Goal: Browse casually

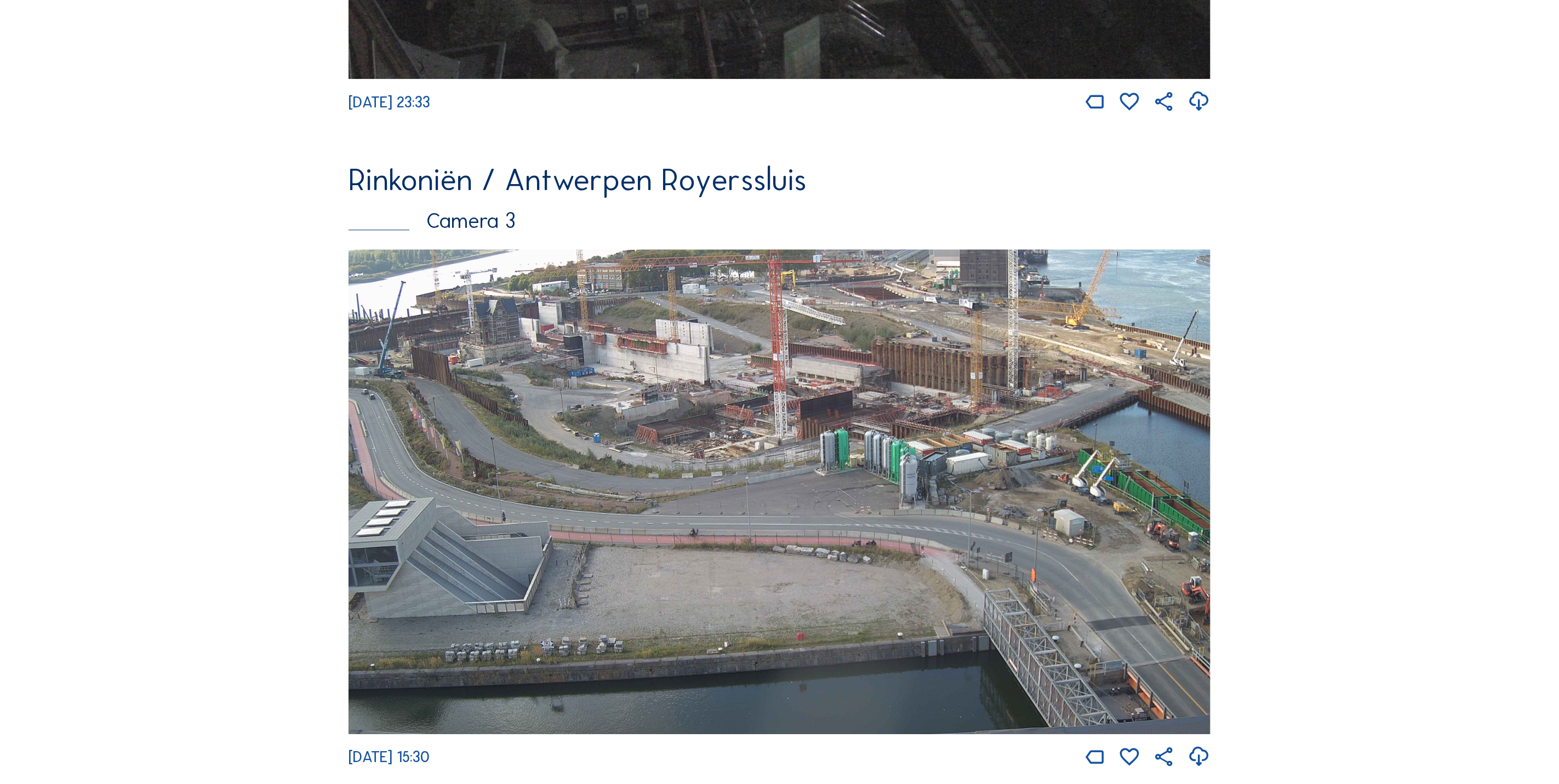
scroll to position [2143, 0]
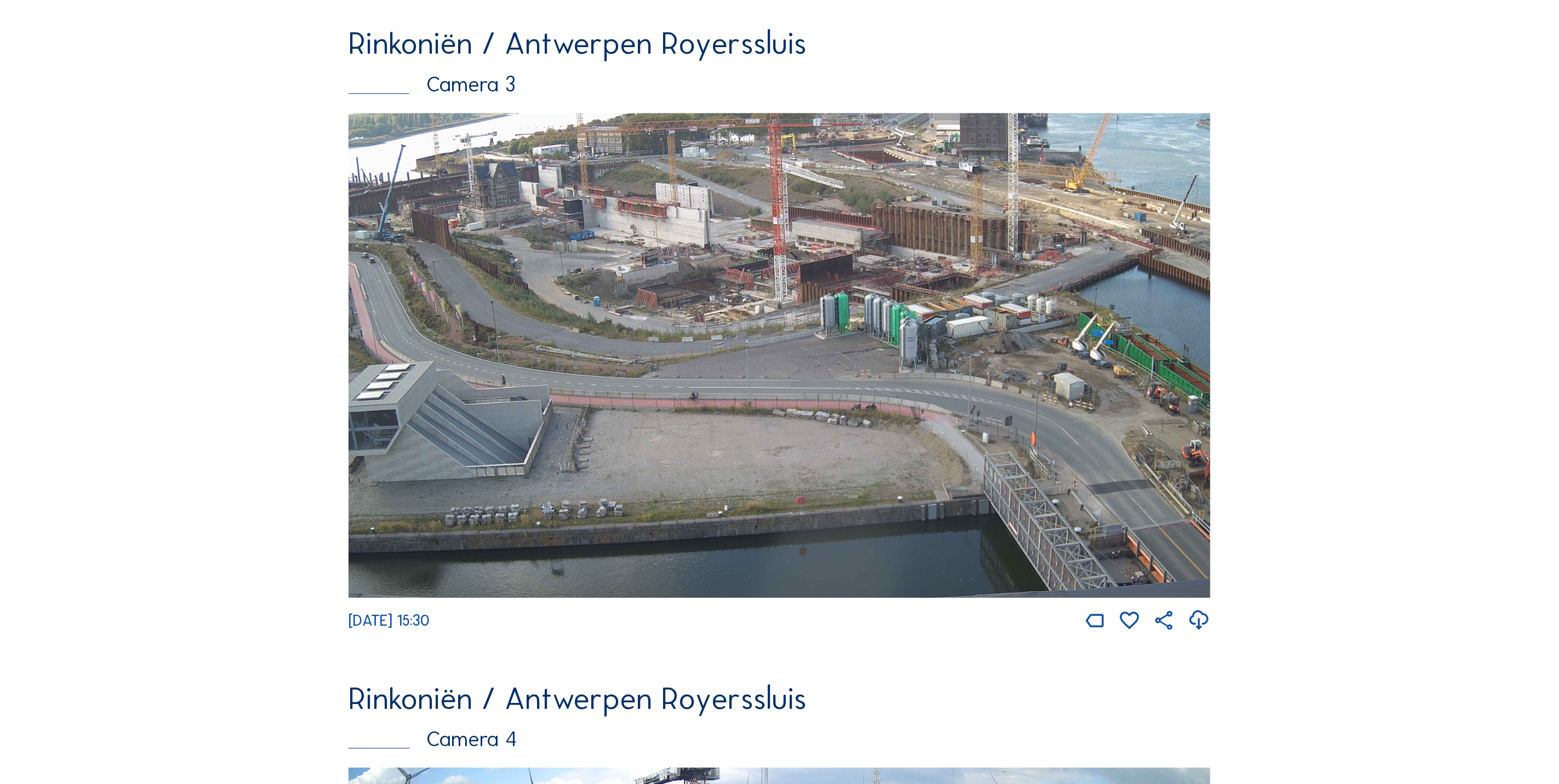
click at [662, 459] on img at bounding box center [779, 355] width 862 height 485
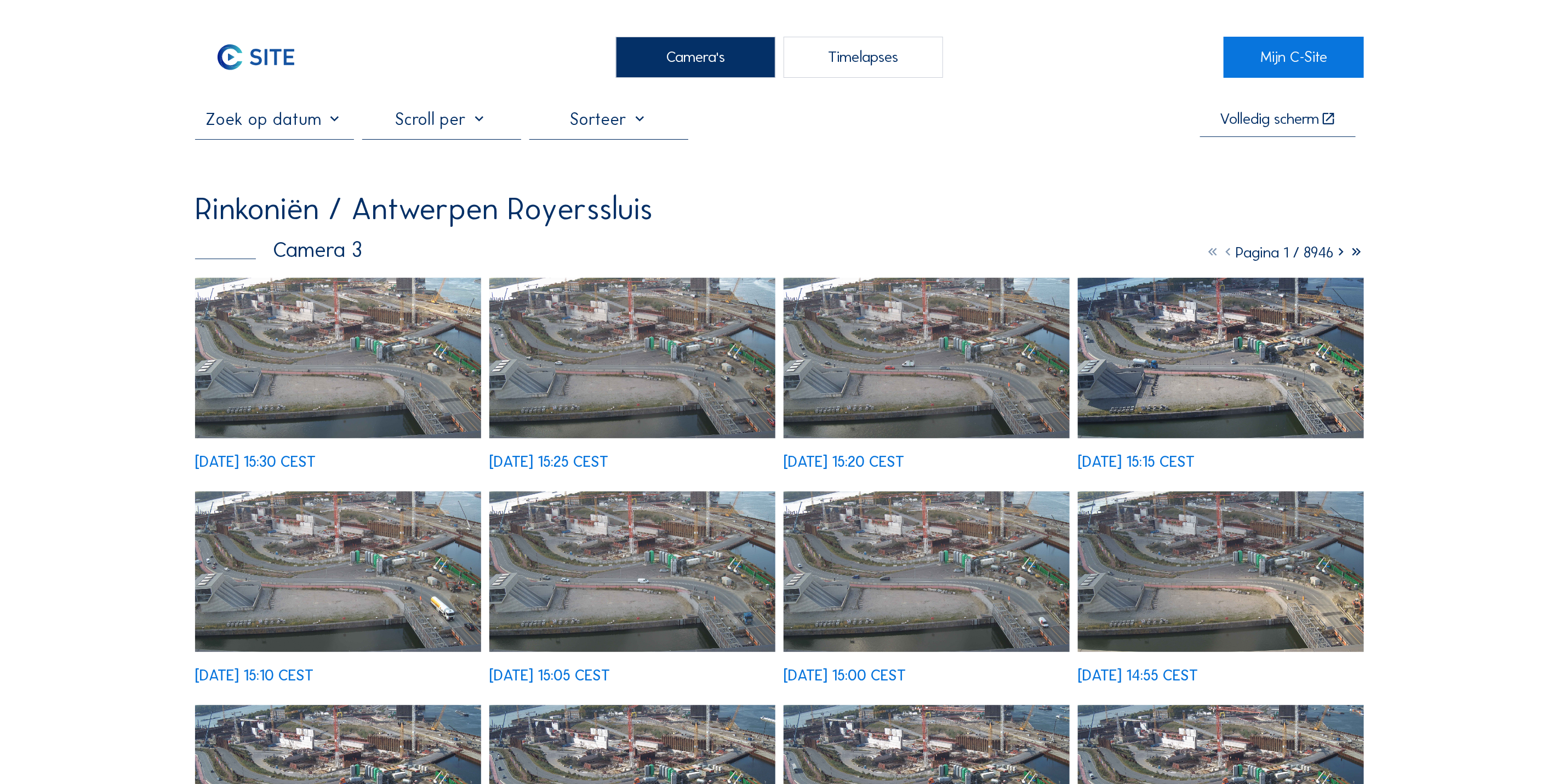
click at [346, 341] on img at bounding box center [337, 358] width 286 height 161
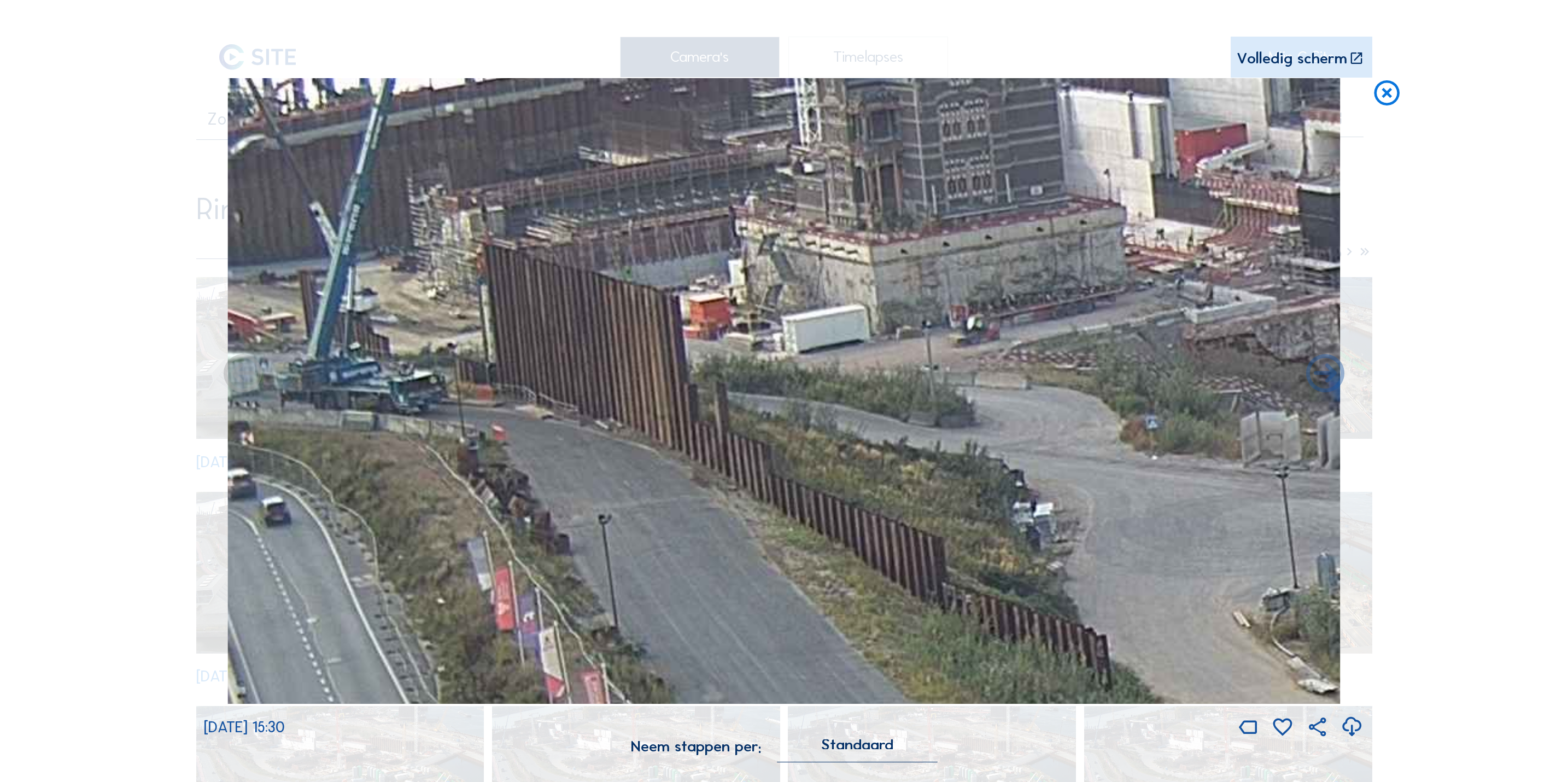
drag, startPoint x: 264, startPoint y: 193, endPoint x: 270, endPoint y: 200, distance: 9.2
click at [270, 200] on img at bounding box center [783, 390] width 1112 height 625
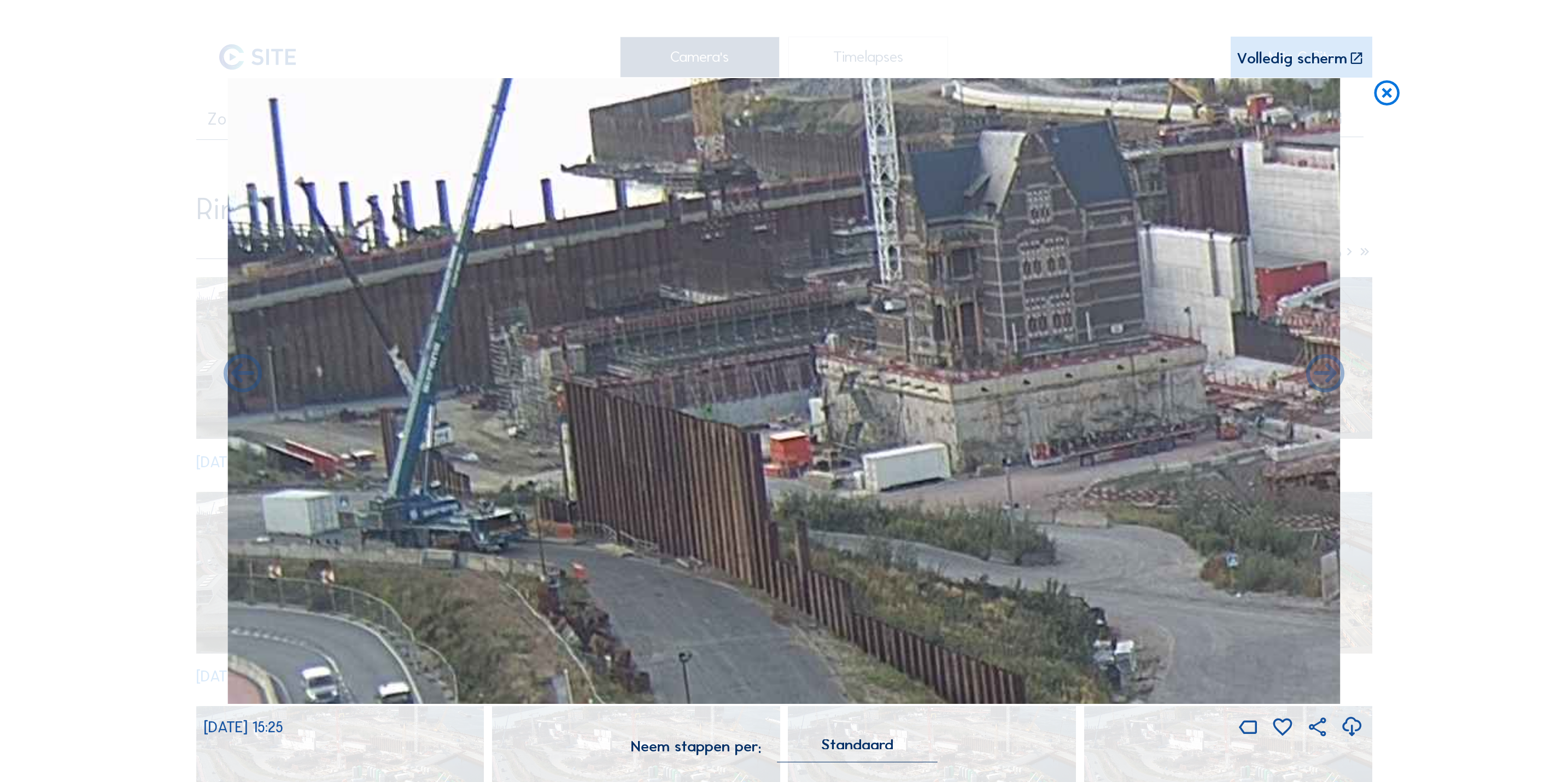
drag, startPoint x: 279, startPoint y: 210, endPoint x: 386, endPoint y: 342, distance: 169.9
click at [386, 342] on img at bounding box center [783, 390] width 1112 height 625
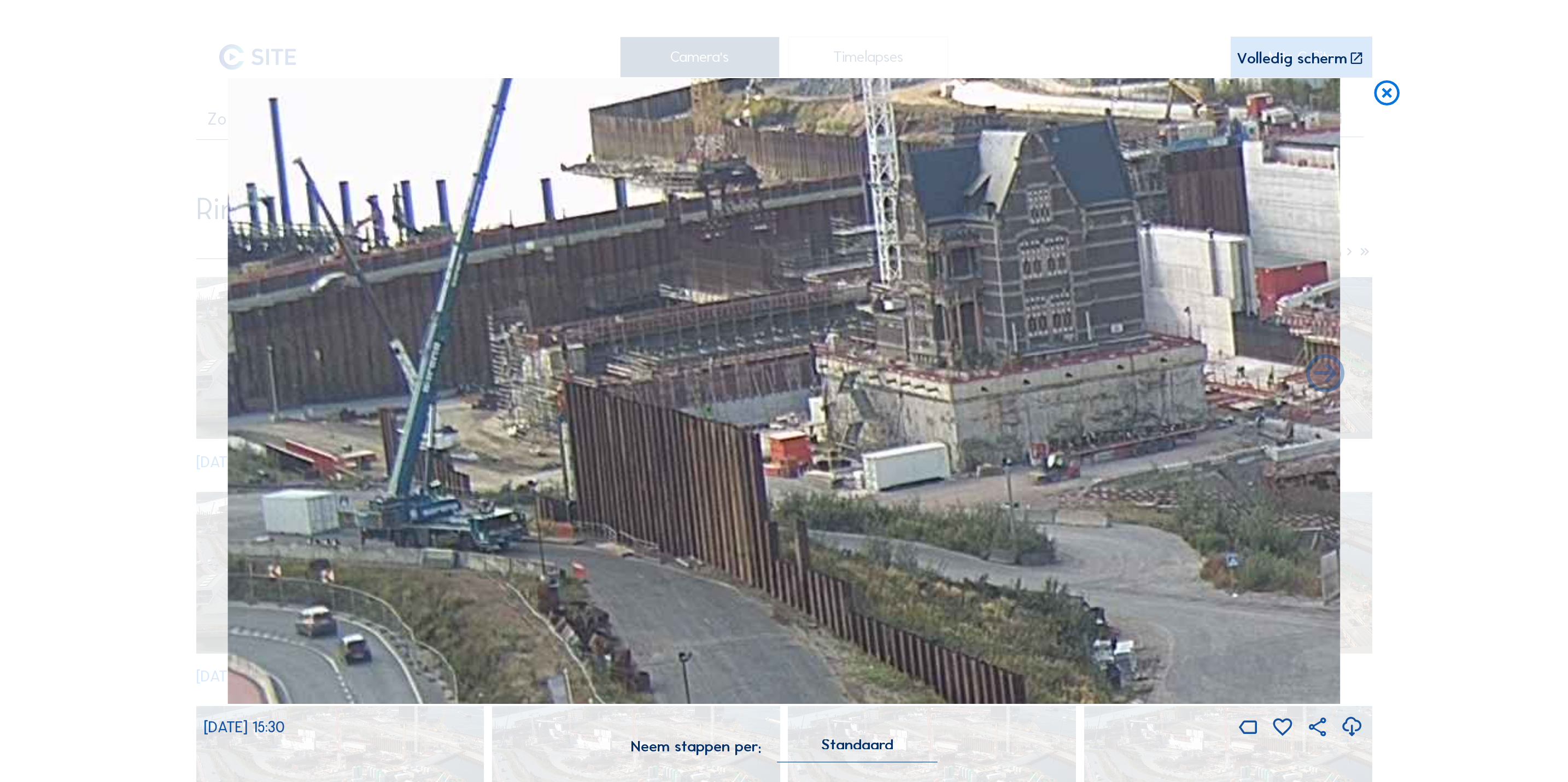
click at [1378, 104] on icon at bounding box center [1386, 94] width 31 height 32
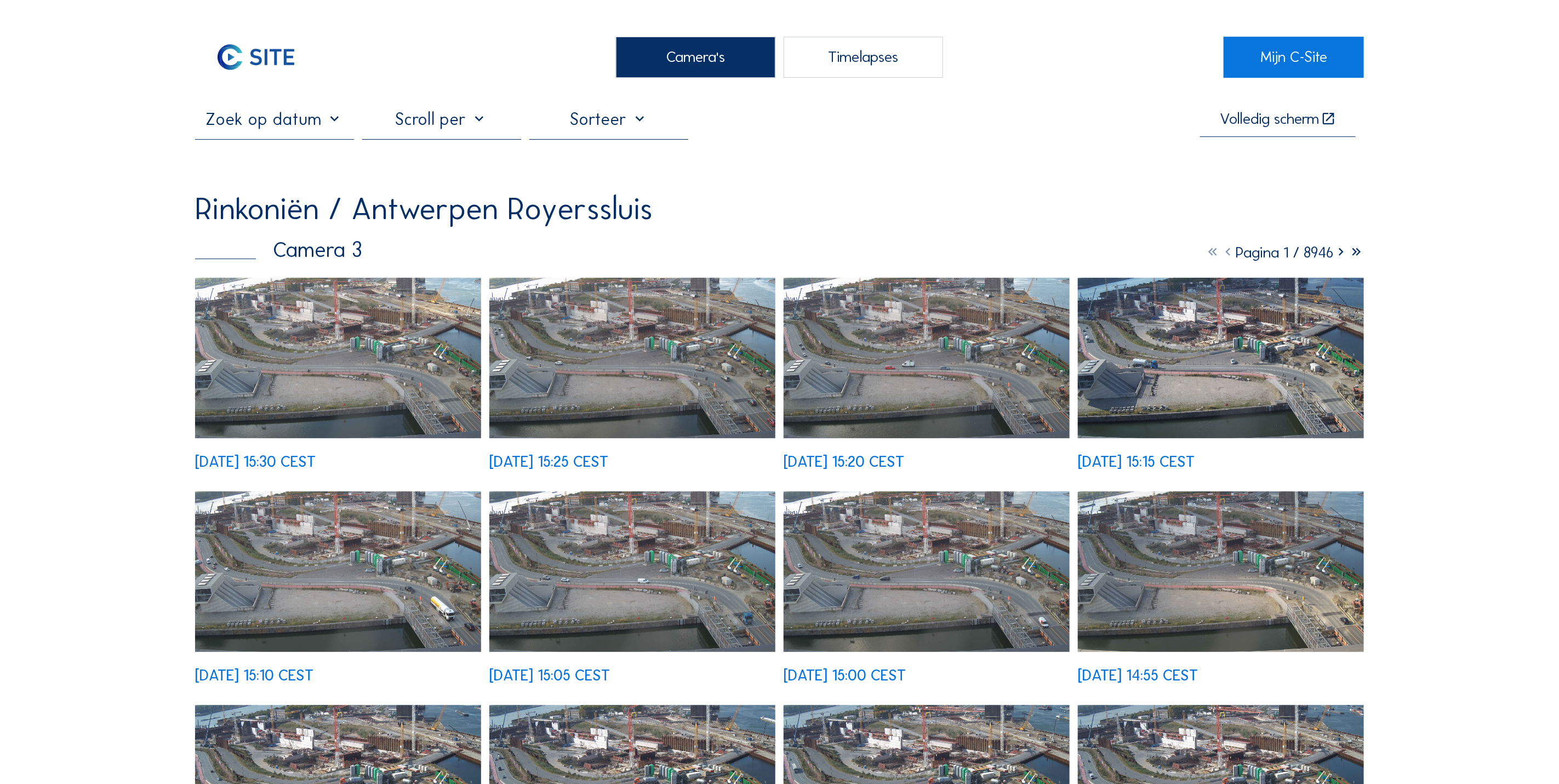
scroll to position [139, 0]
